Goal: Navigation & Orientation: Find specific page/section

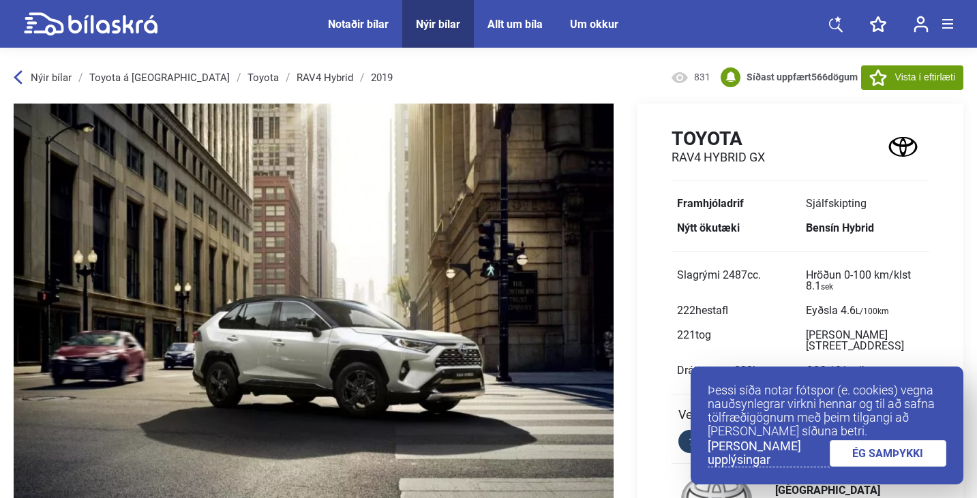
click at [363, 14] on span "Notaðir bílar" at bounding box center [358, 24] width 88 height 48
click at [363, 33] on span "Notaðir bílar" at bounding box center [358, 24] width 88 height 48
click at [363, 30] on span "Notaðir bílar" at bounding box center [358, 24] width 88 height 48
click at [363, 24] on div "Notaðir bílar" at bounding box center [358, 24] width 61 height 13
